Goal: Find contact information: Find contact information

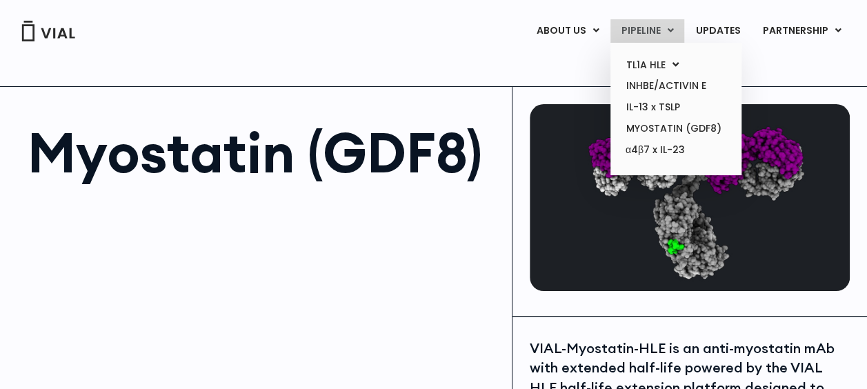
click at [645, 33] on link "PIPELINE" at bounding box center [647, 30] width 74 height 23
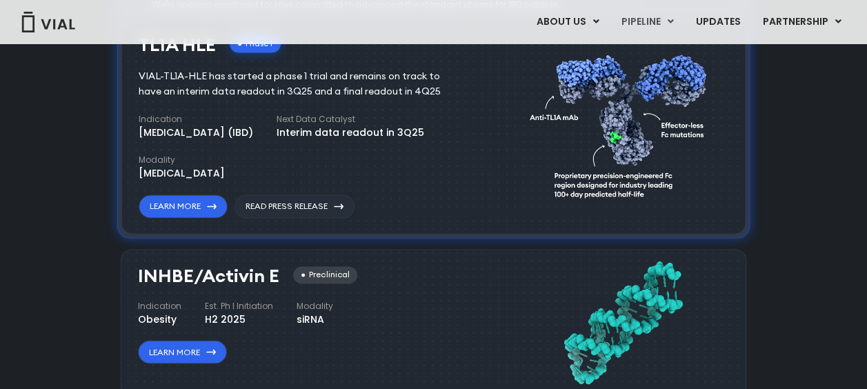
scroll to position [171, 0]
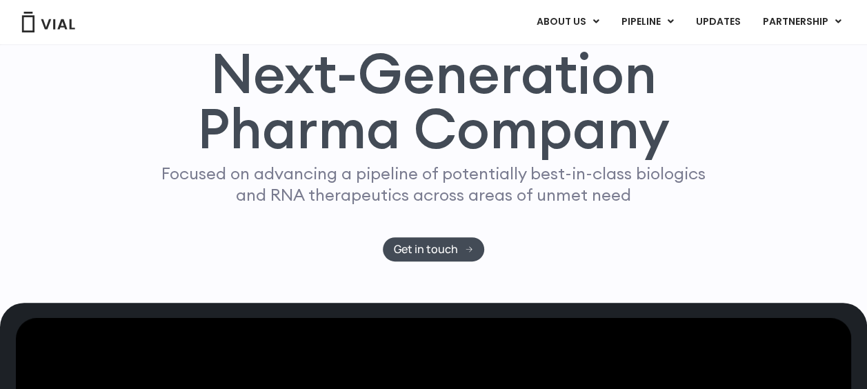
click at [731, 108] on h1 "Next-Generation Pharma Company" at bounding box center [433, 101] width 597 height 110
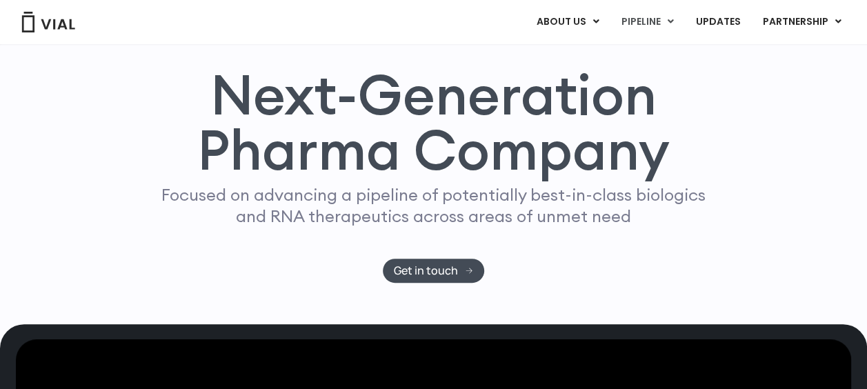
scroll to position [1426, 0]
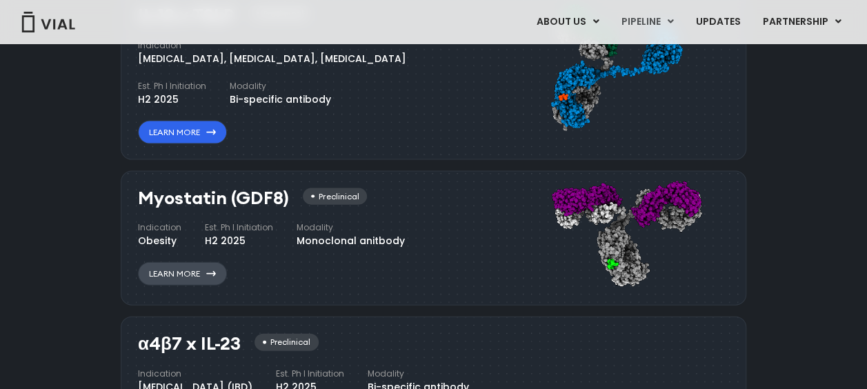
click at [215, 262] on link "Learn More" at bounding box center [182, 273] width 89 height 23
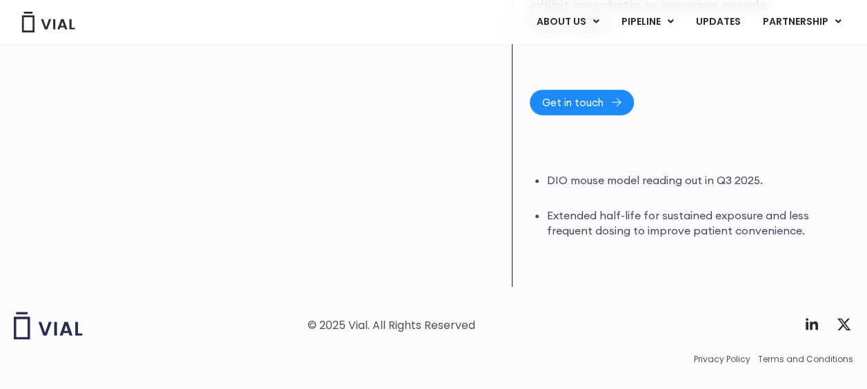
scroll to position [415, 0]
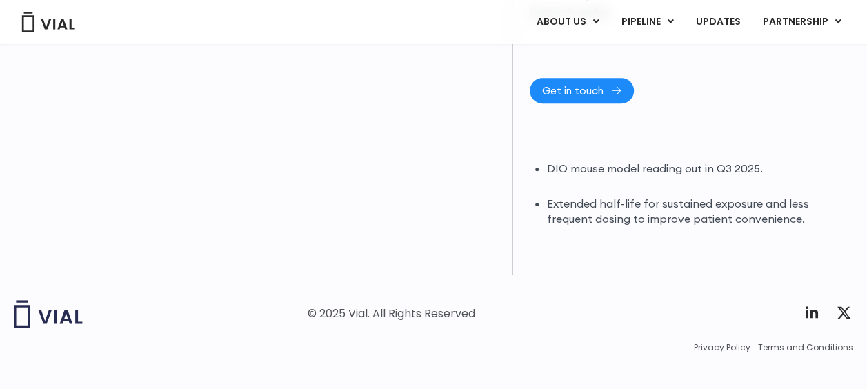
click at [589, 81] on link "Get in touch" at bounding box center [582, 91] width 104 height 26
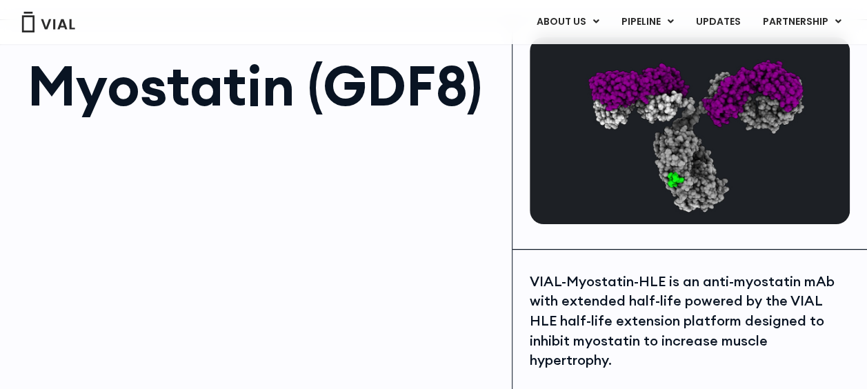
scroll to position [72, 0]
